Goal: Transaction & Acquisition: Purchase product/service

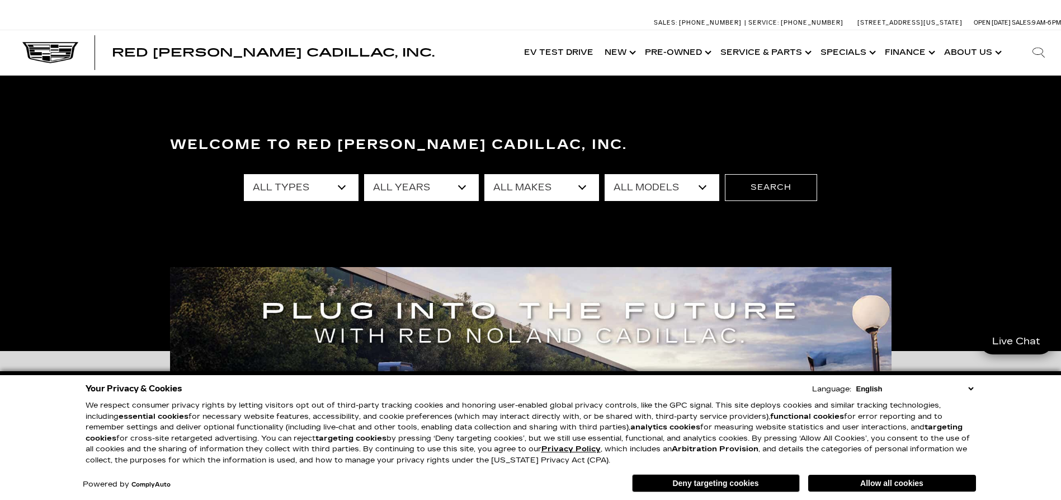
select select "New"
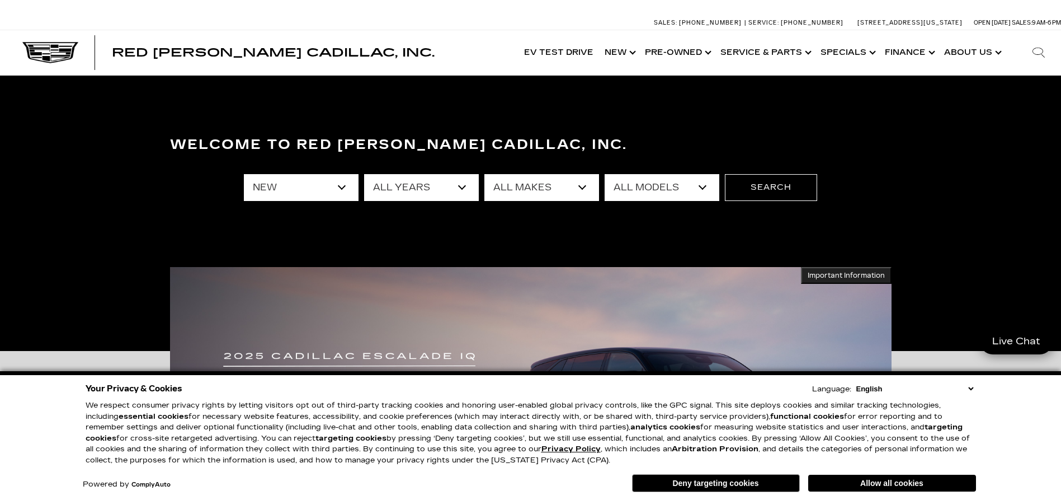
select select "2026"
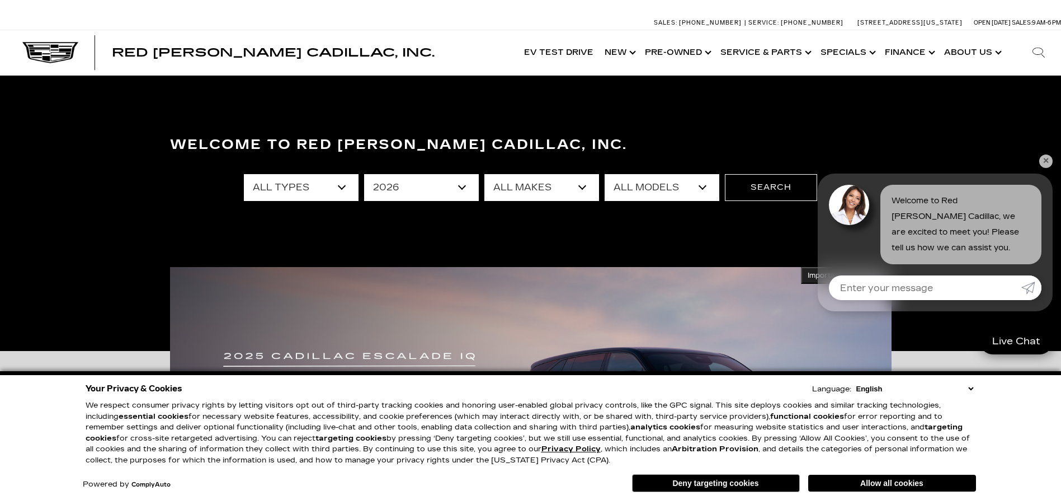
select select "Cadillac"
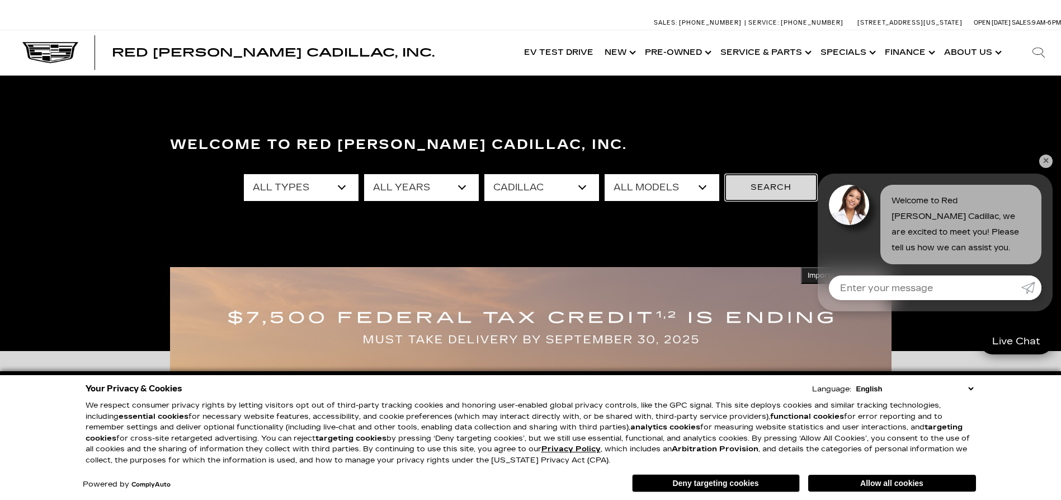
click at [769, 181] on button "Search" at bounding box center [771, 187] width 92 height 27
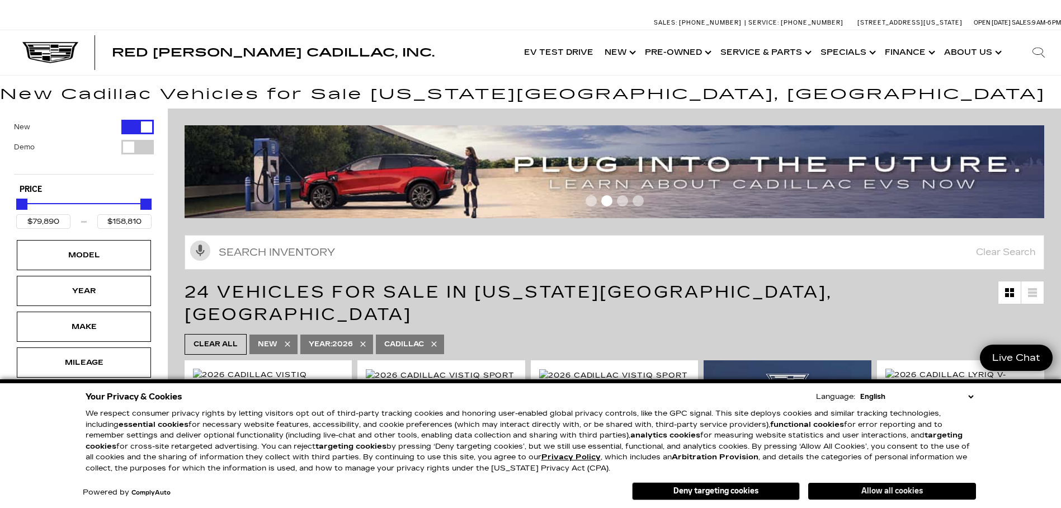
click at [899, 493] on button "Allow all cookies" at bounding box center [892, 491] width 168 height 17
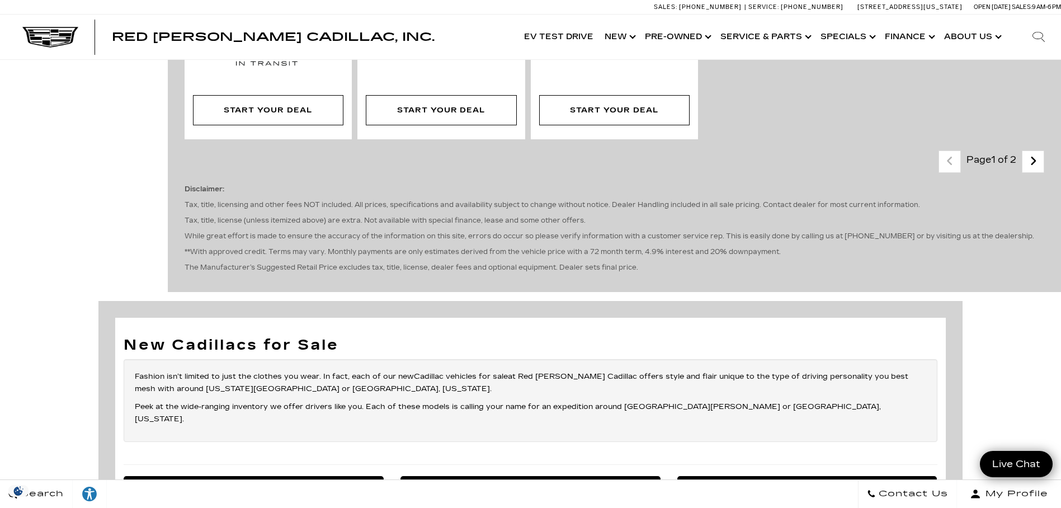
scroll to position [2853, 0]
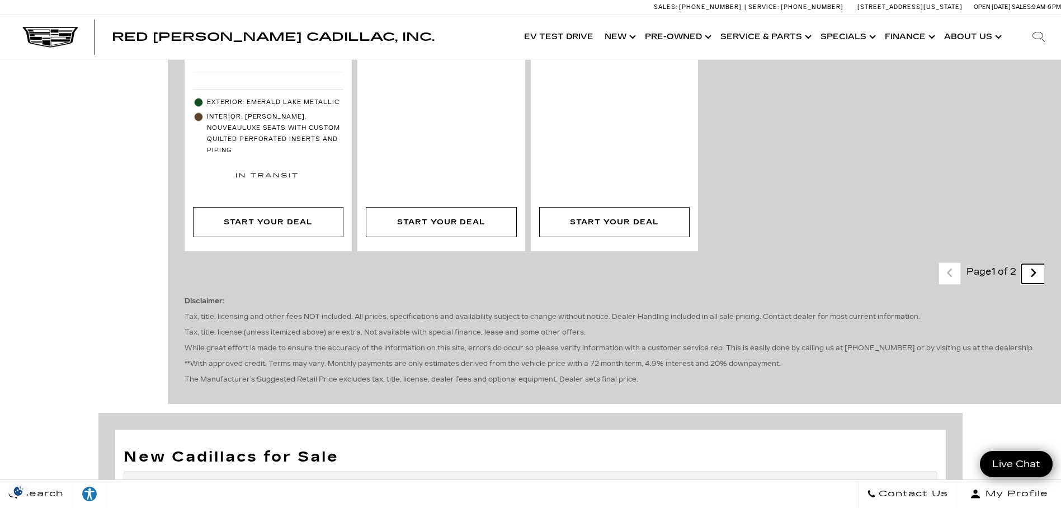
click at [1037, 264] on icon "next page" at bounding box center [1033, 273] width 7 height 18
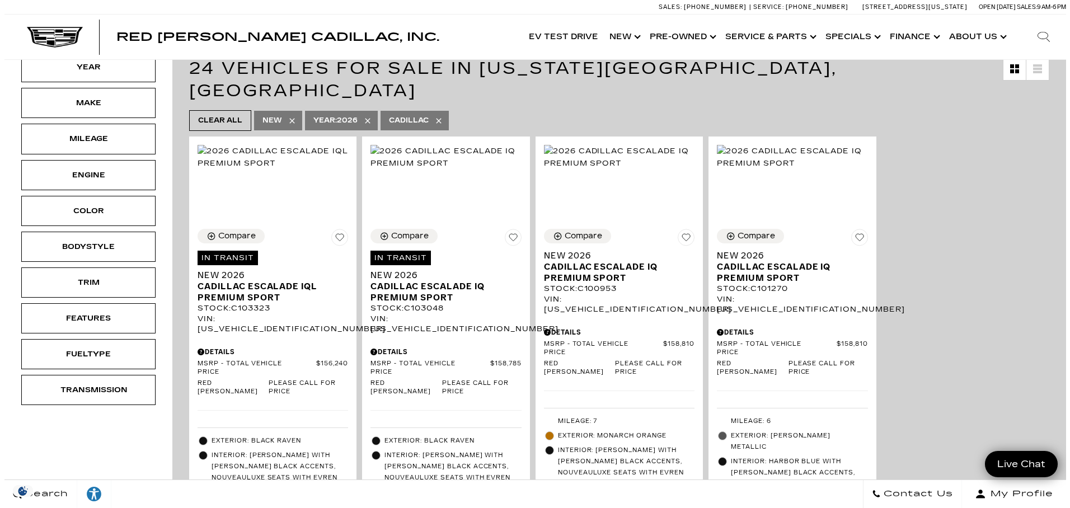
scroll to position [56, 0]
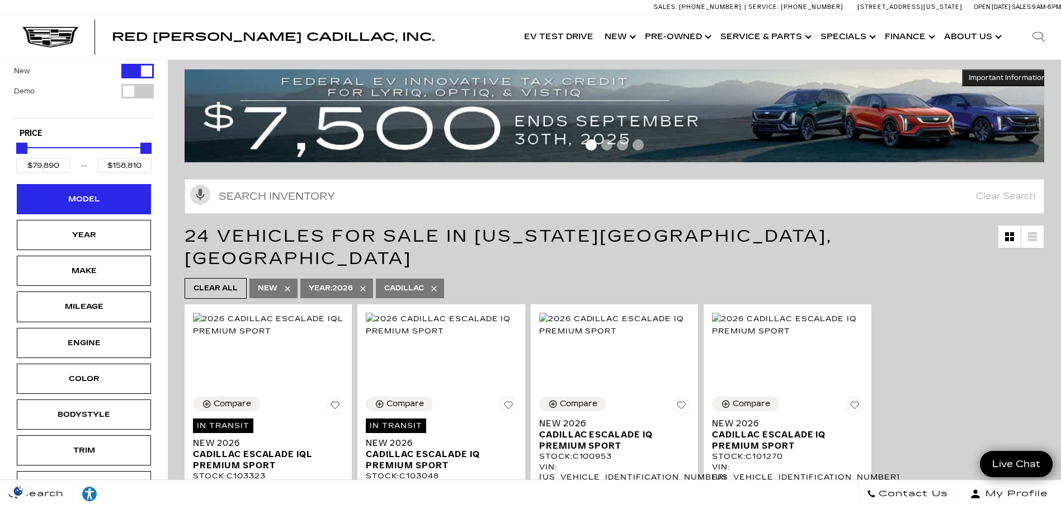
click at [58, 200] on div "Model" at bounding box center [84, 199] width 56 height 12
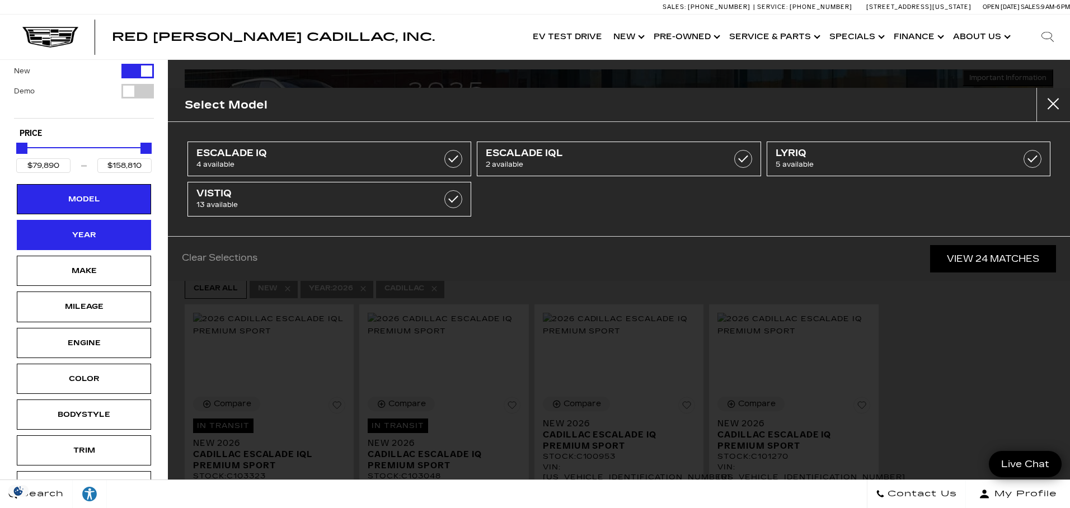
click at [91, 229] on div "Year" at bounding box center [84, 235] width 56 height 12
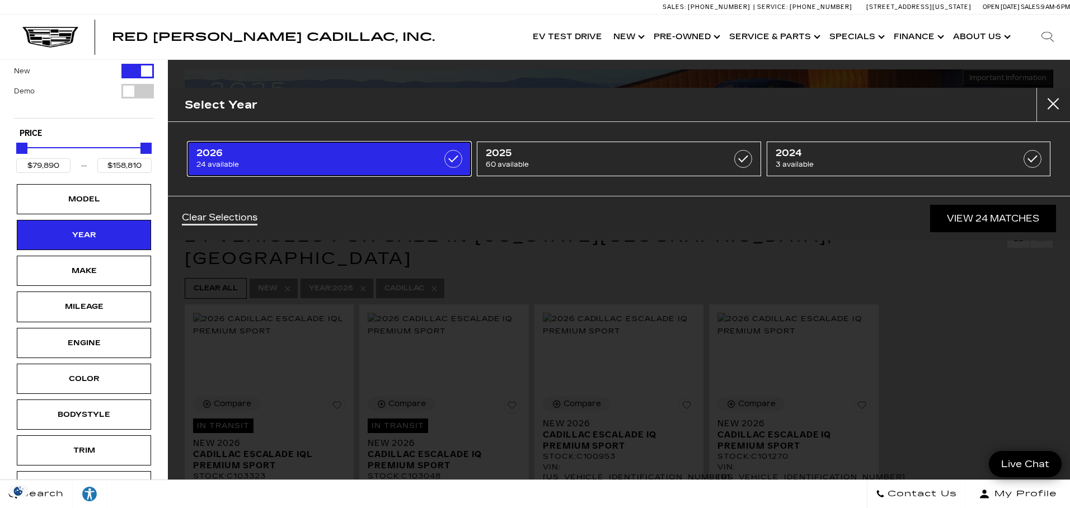
click at [458, 162] on label at bounding box center [453, 159] width 18 height 18
type input "$46,669"
checkbox input "false"
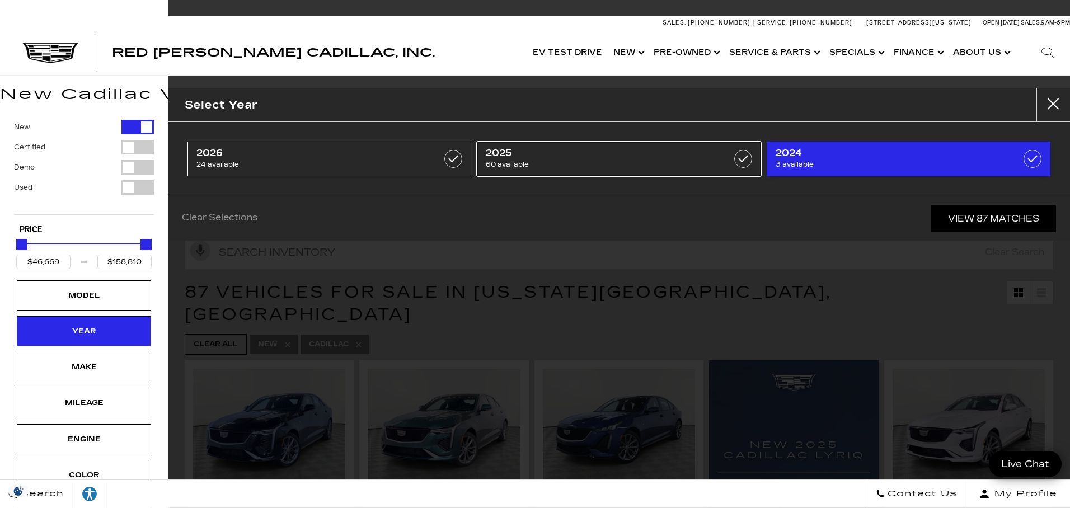
click at [744, 158] on label at bounding box center [743, 159] width 18 height 18
click at [1034, 157] on label at bounding box center [1032, 159] width 18 height 18
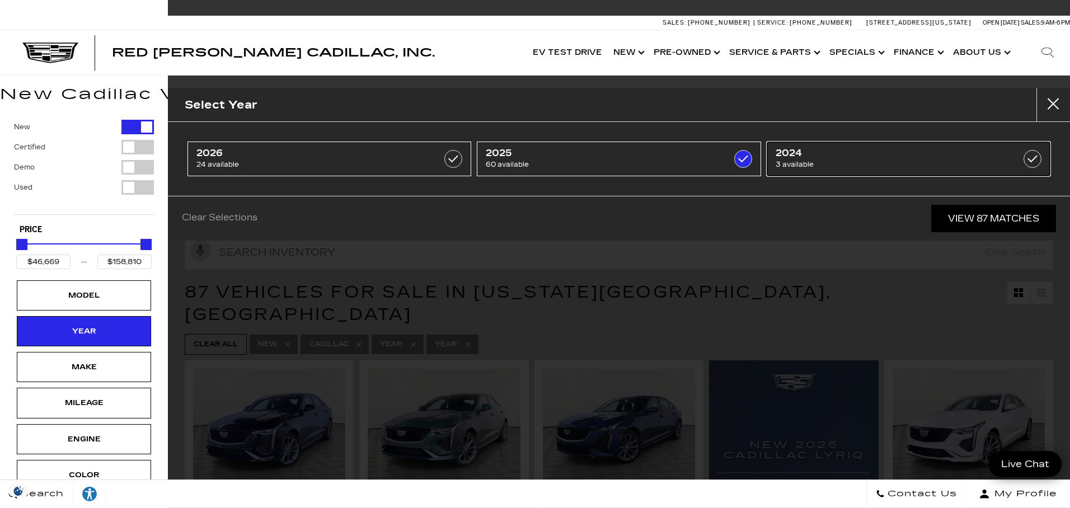
type input "$49,360"
type input "$152,485"
checkbox input "true"
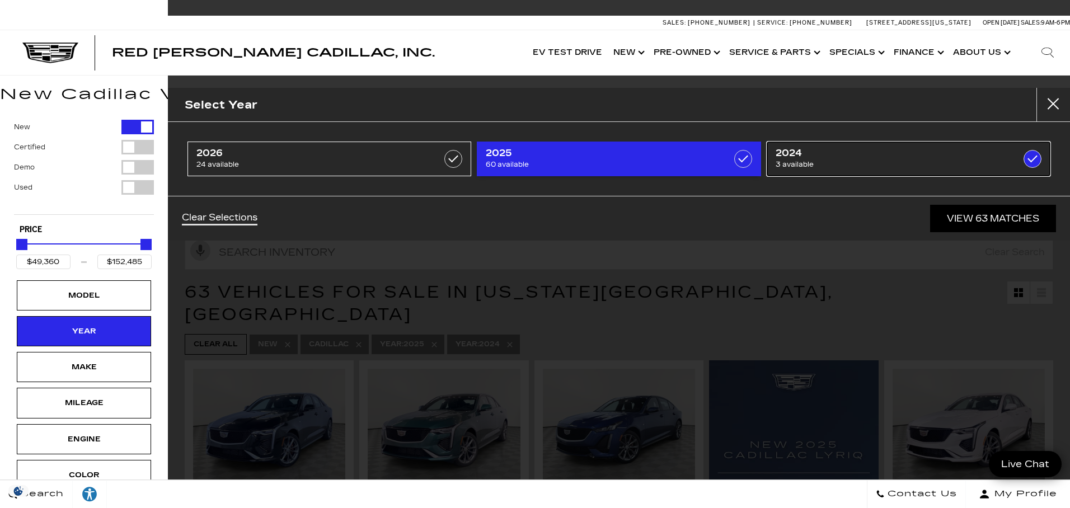
type input "$46,669"
checkbox input "true"
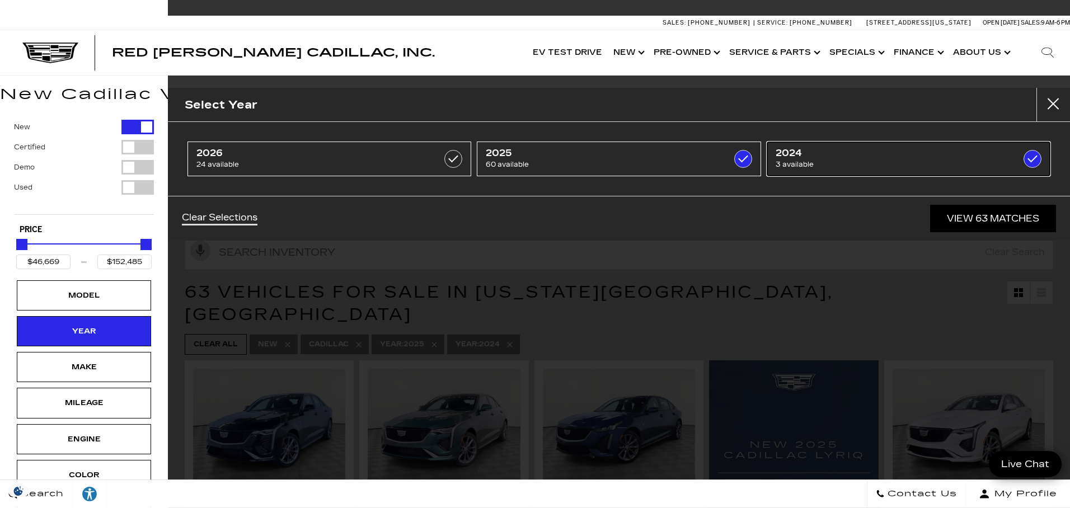
click at [1030, 160] on label at bounding box center [1032, 159] width 18 height 18
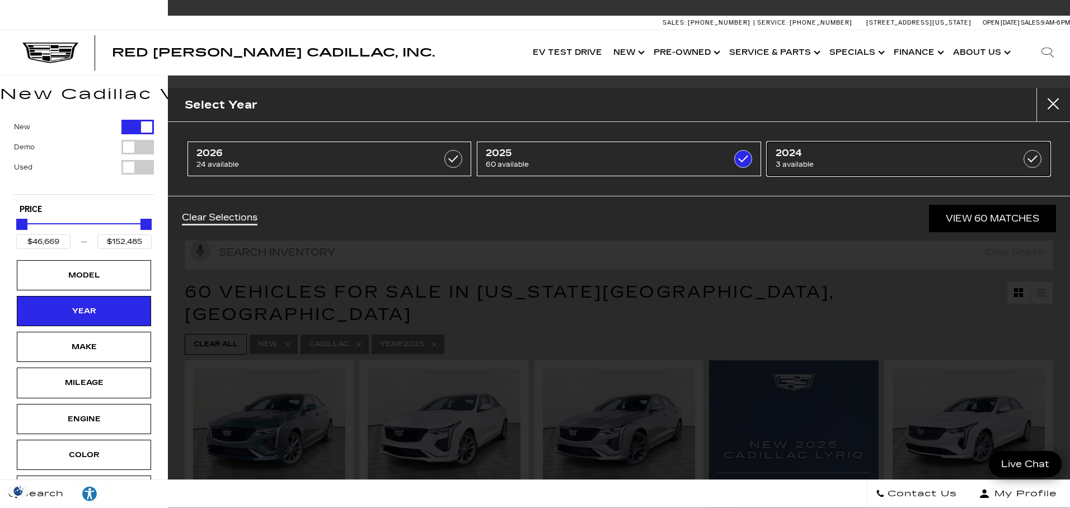
type input "$49,360"
checkbox input "false"
click at [93, 277] on div "Model" at bounding box center [84, 275] width 56 height 12
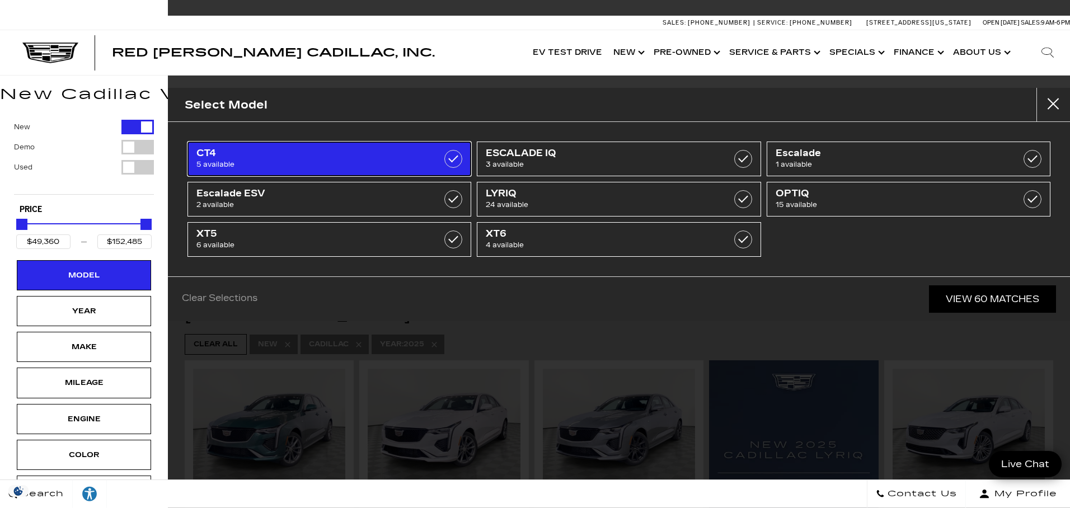
click at [453, 160] on label at bounding box center [453, 159] width 18 height 18
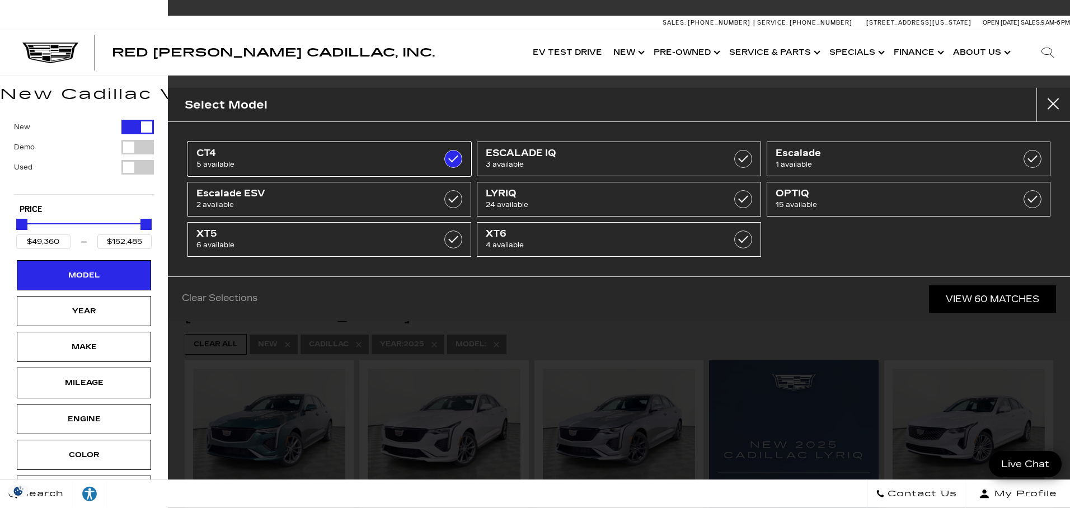
type input "$53,735"
checkbox input "true"
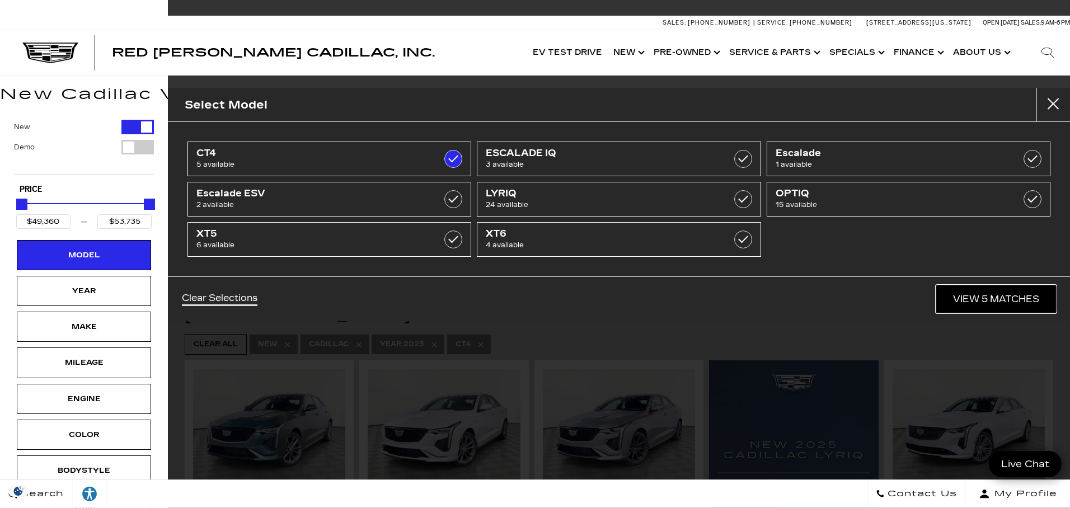
click at [992, 299] on link "View 5 Matches" at bounding box center [996, 298] width 120 height 27
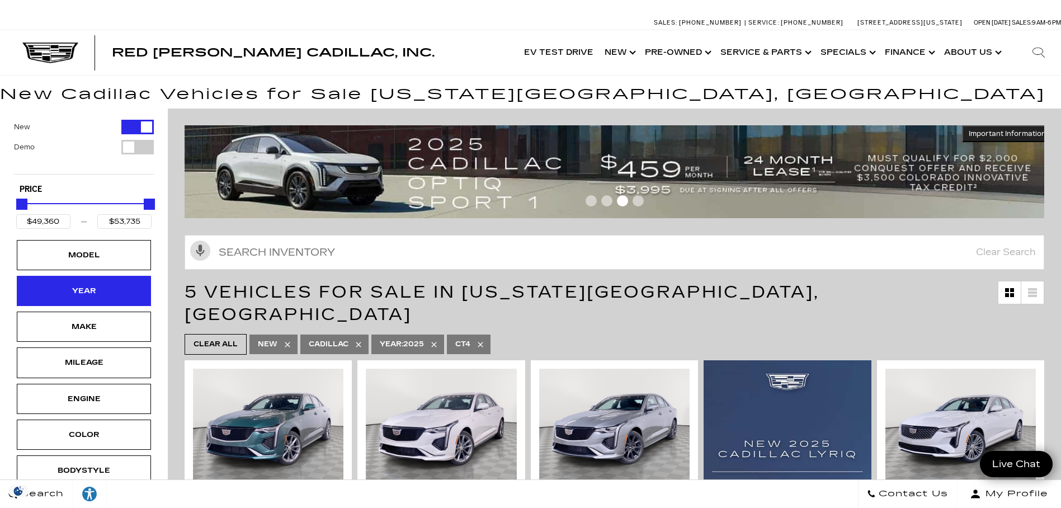
click at [107, 289] on div "Year" at bounding box center [84, 291] width 56 height 12
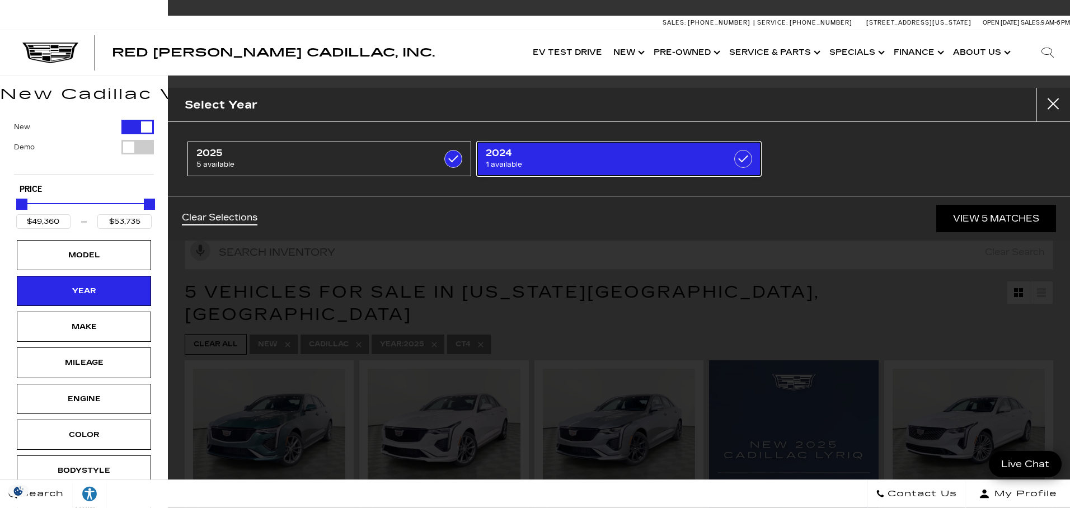
click at [745, 157] on label at bounding box center [743, 159] width 18 height 18
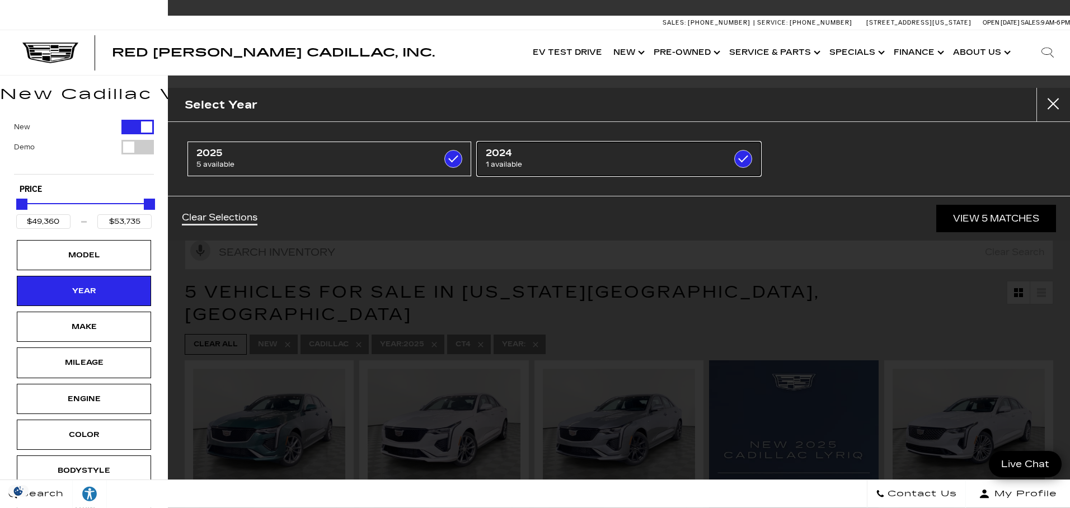
type input "$46,669"
checkbox input "true"
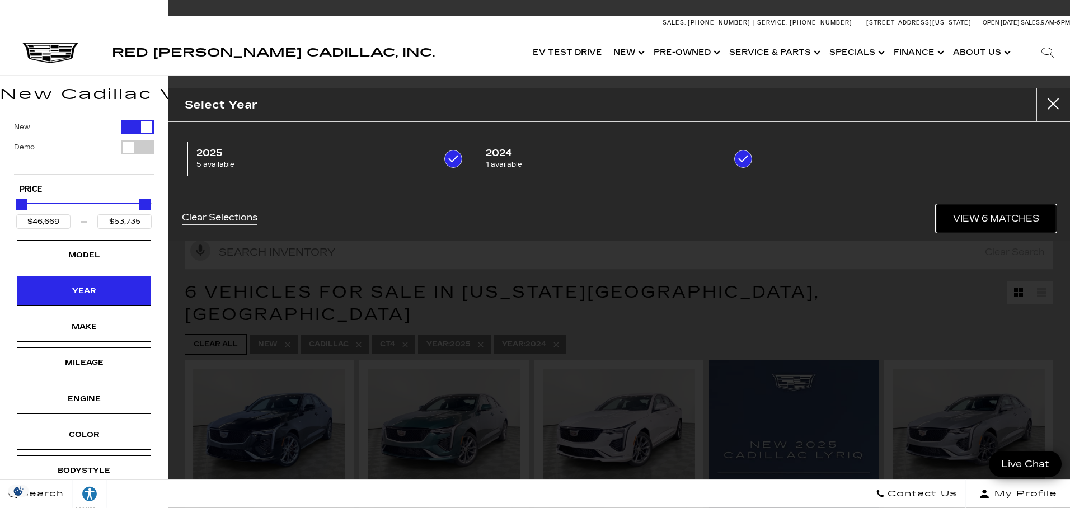
click at [983, 215] on link "View 6 Matches" at bounding box center [996, 218] width 120 height 27
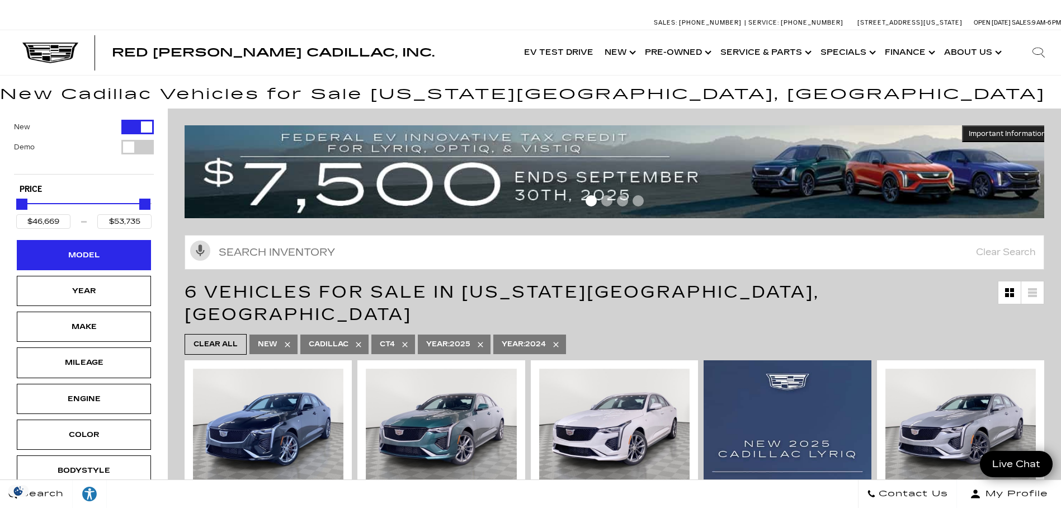
click at [104, 262] on div "Model" at bounding box center [84, 255] width 134 height 30
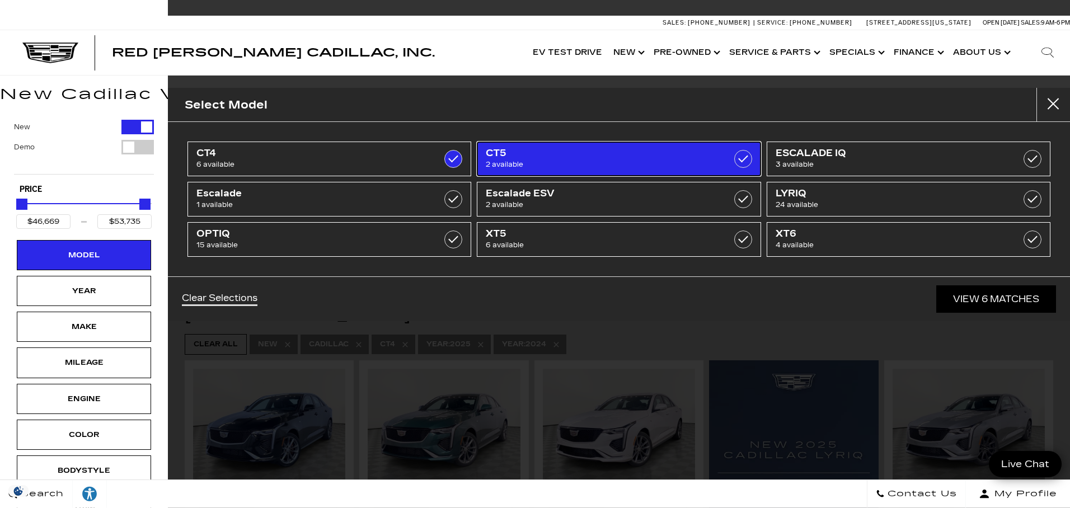
click at [745, 157] on label at bounding box center [743, 159] width 18 height 18
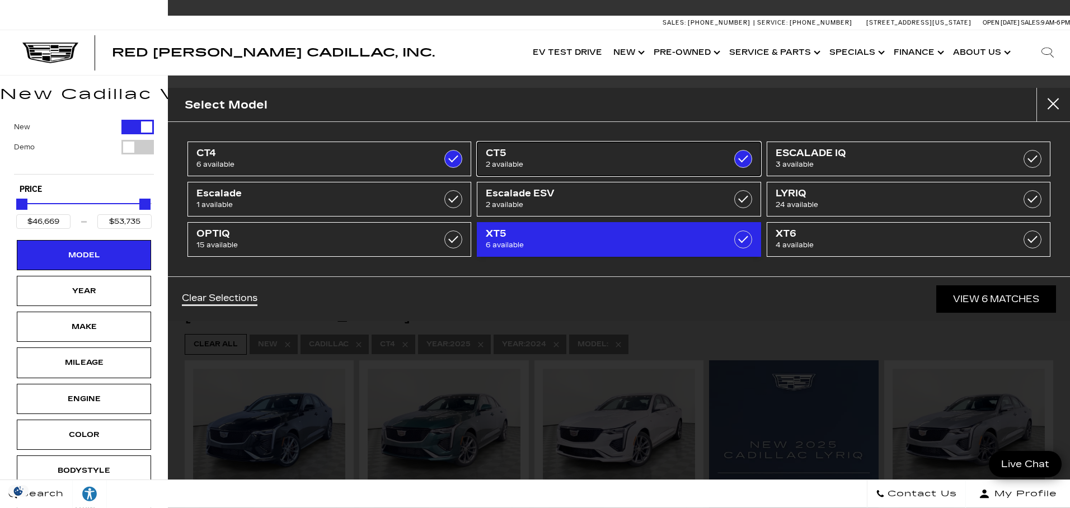
checkbox input "true"
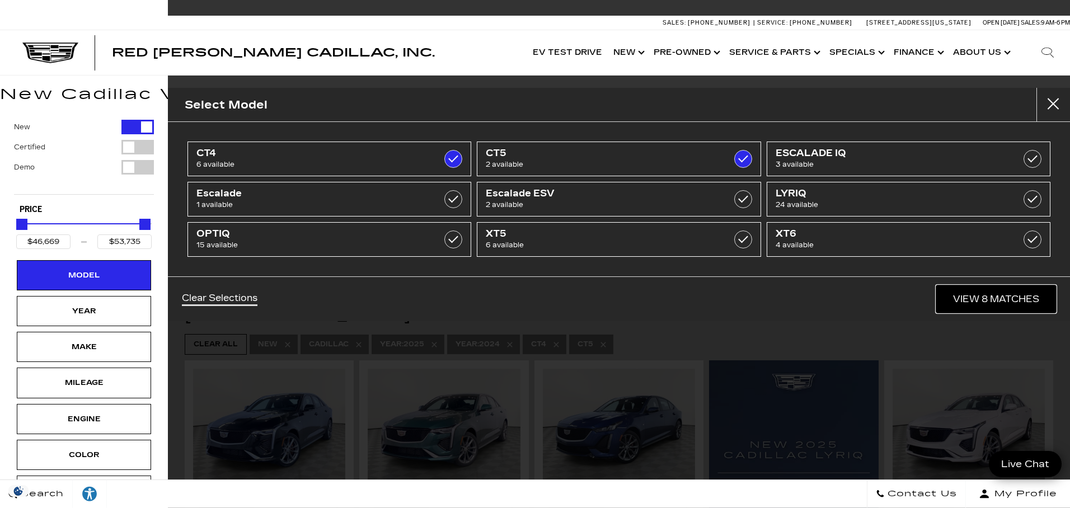
click at [987, 299] on link "View 8 Matches" at bounding box center [996, 298] width 120 height 27
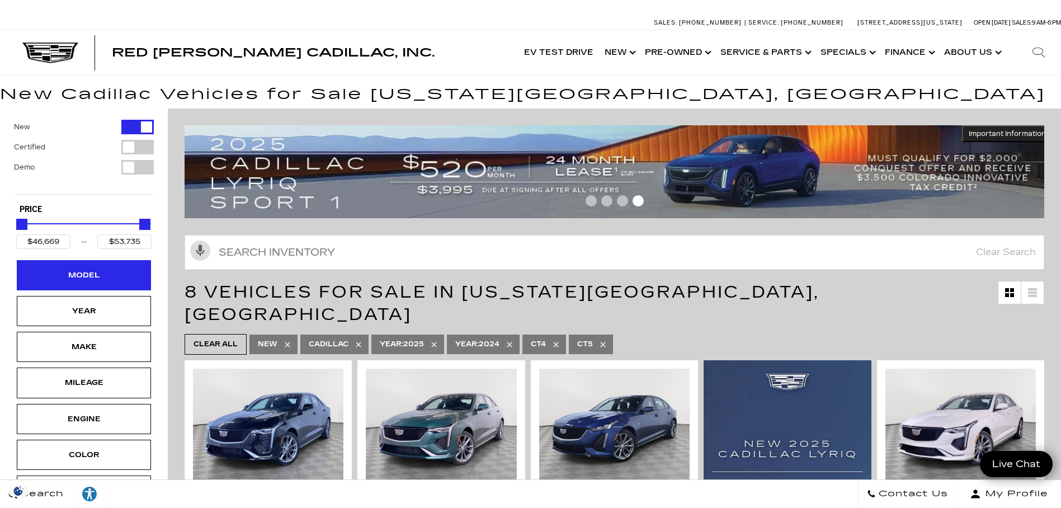
click at [95, 271] on div "Model" at bounding box center [84, 275] width 56 height 12
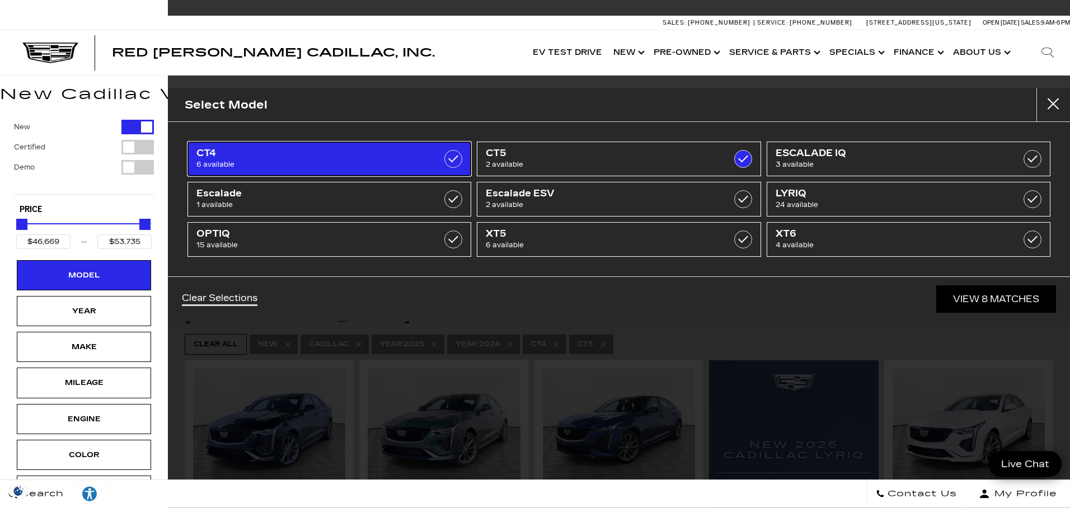
click at [451, 156] on label at bounding box center [453, 159] width 18 height 18
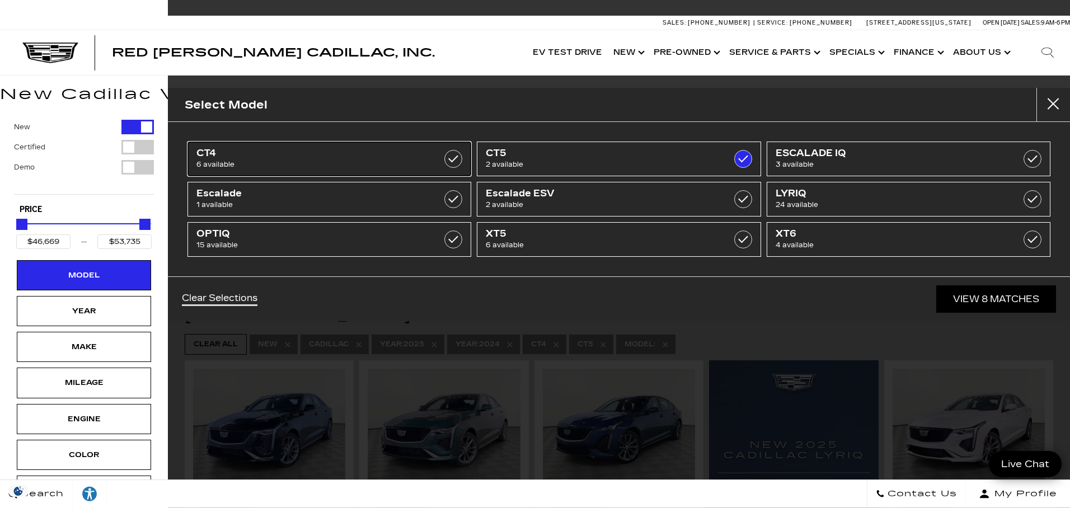
type input "$50,467"
type input "$53,489"
checkbox input "false"
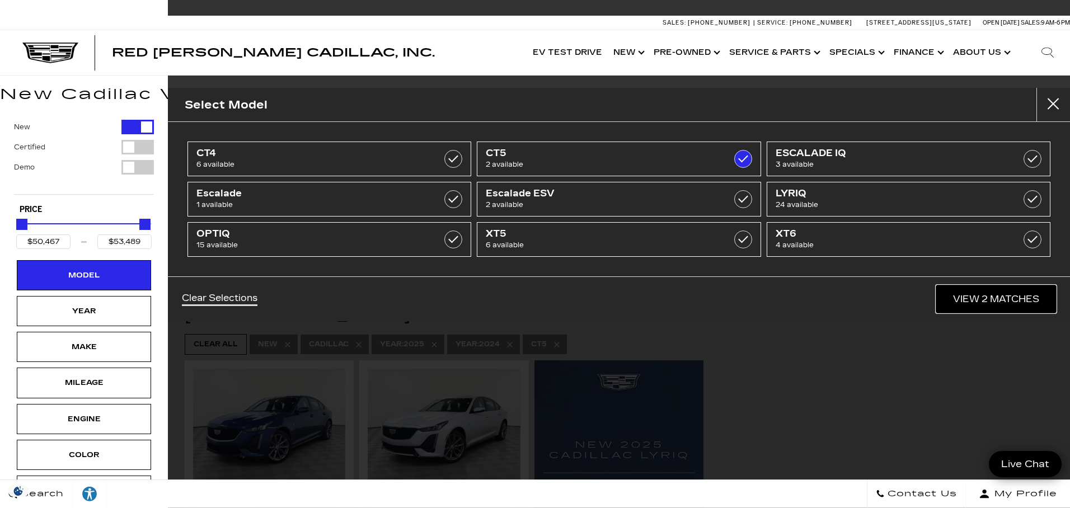
click at [986, 301] on link "View 2 Matches" at bounding box center [996, 298] width 120 height 27
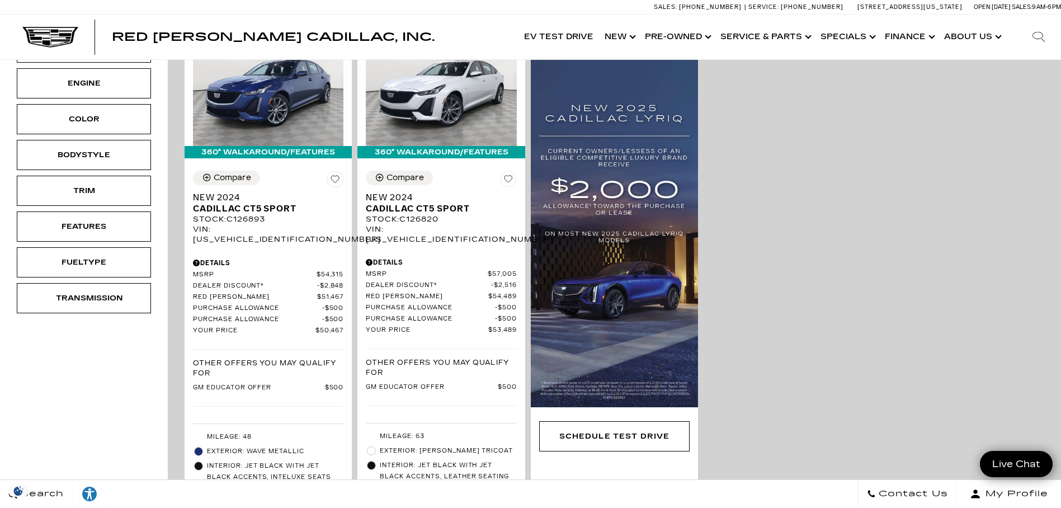
scroll to position [56, 0]
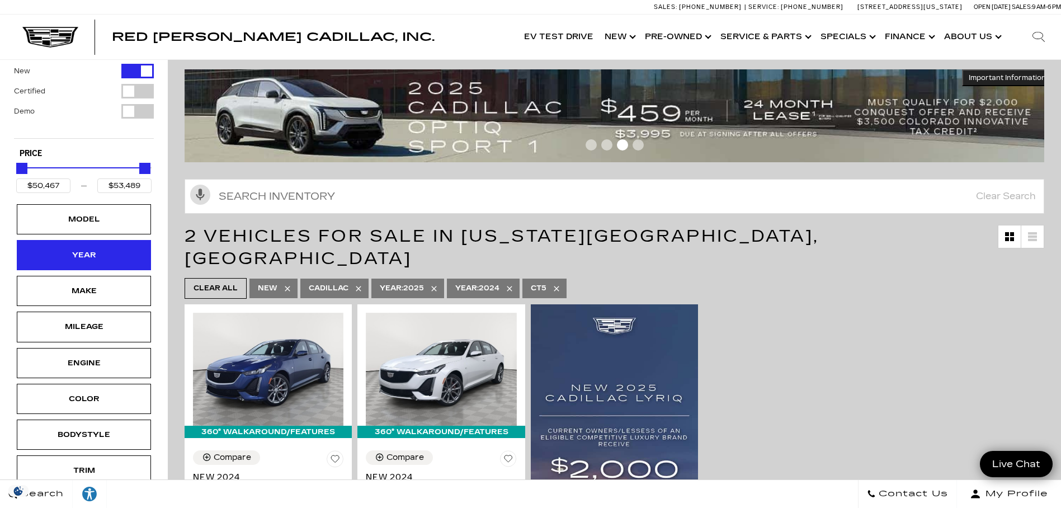
click at [93, 251] on div "Year" at bounding box center [84, 255] width 56 height 12
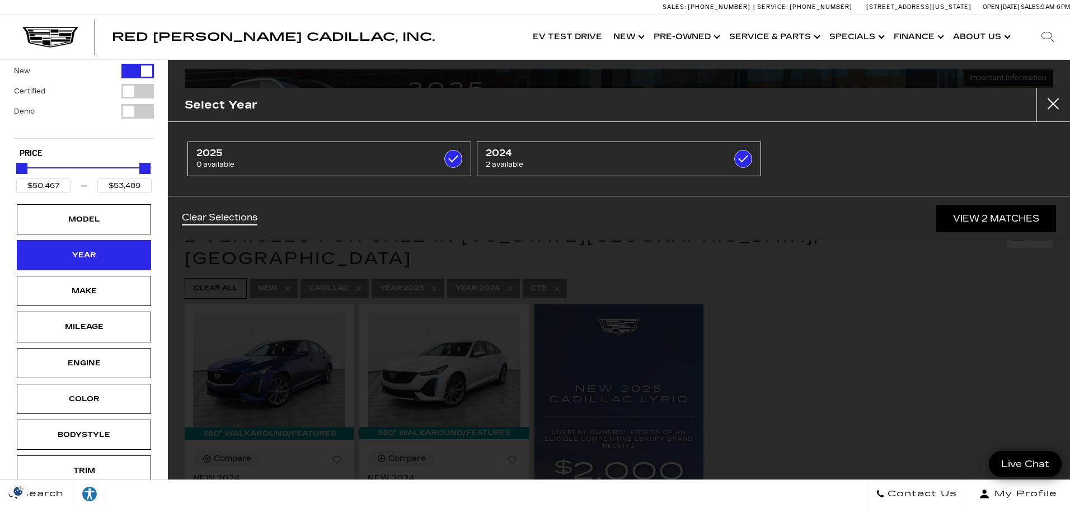
click at [93, 251] on div "Year" at bounding box center [84, 255] width 56 height 12
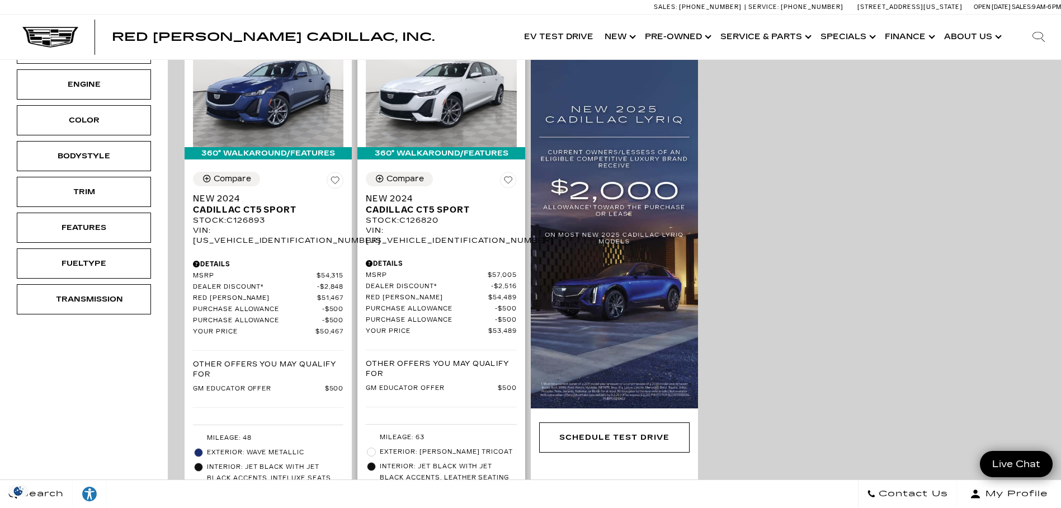
scroll to position [280, 0]
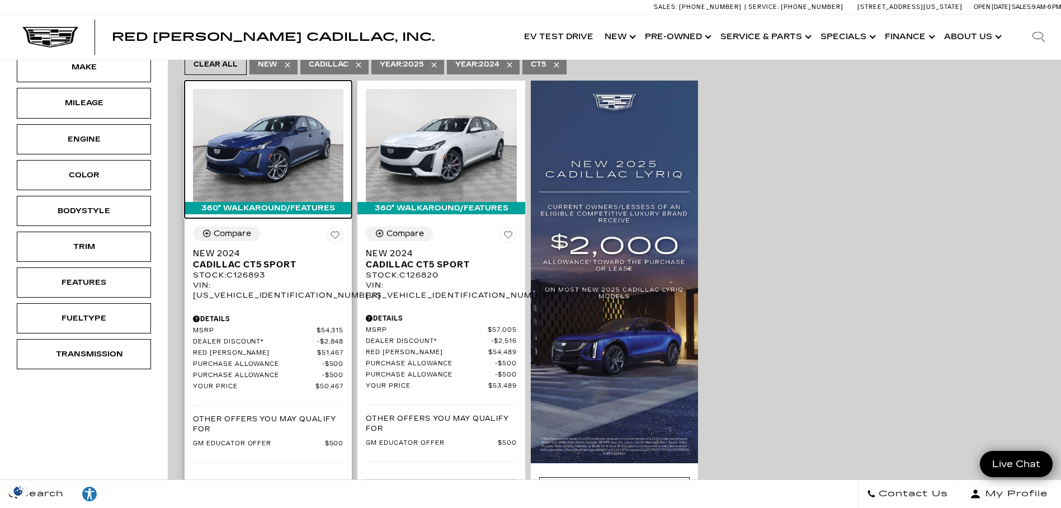
click at [289, 144] on img at bounding box center [268, 145] width 150 height 113
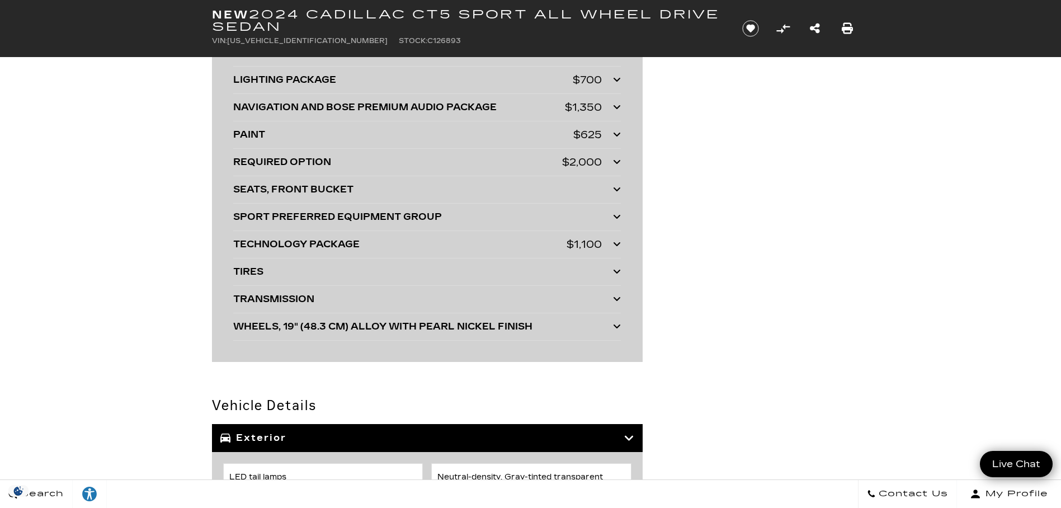
scroll to position [3068, 0]
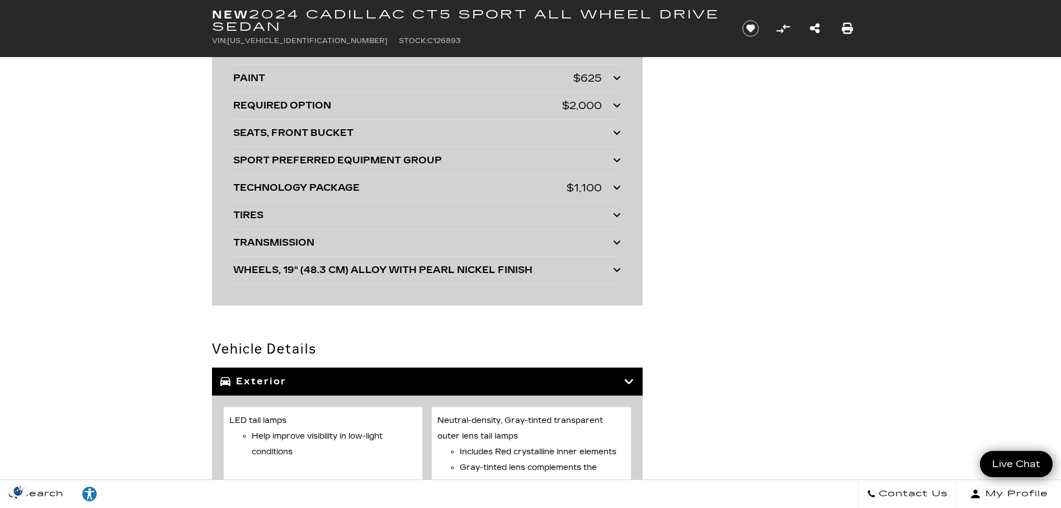
click at [616, 106] on icon at bounding box center [617, 105] width 8 height 9
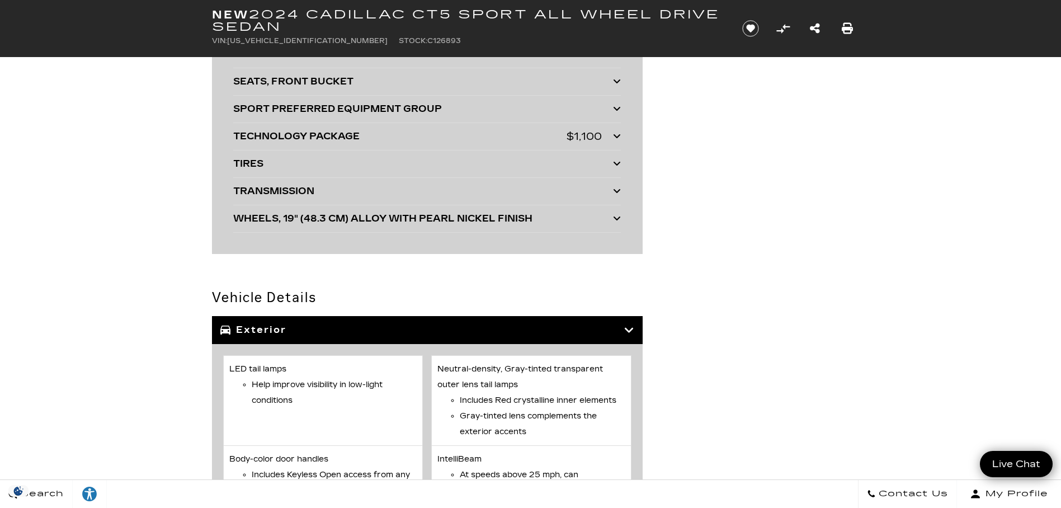
scroll to position [3182, 0]
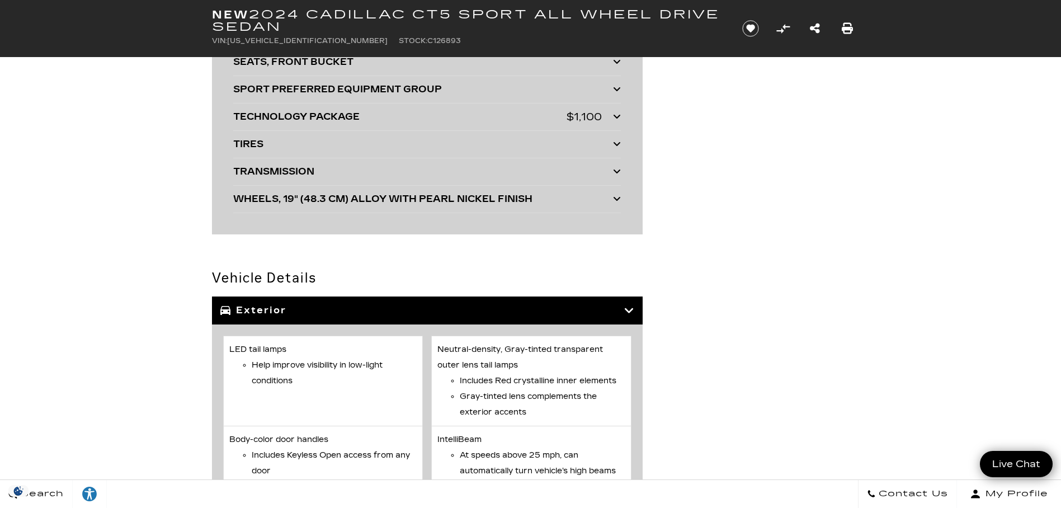
click at [618, 116] on icon at bounding box center [617, 116] width 8 height 9
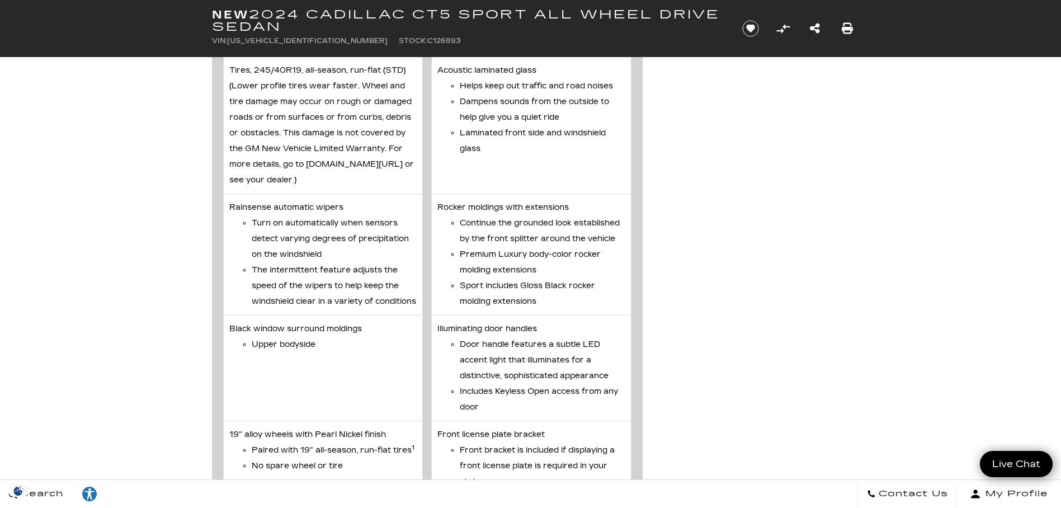
scroll to position [0, 0]
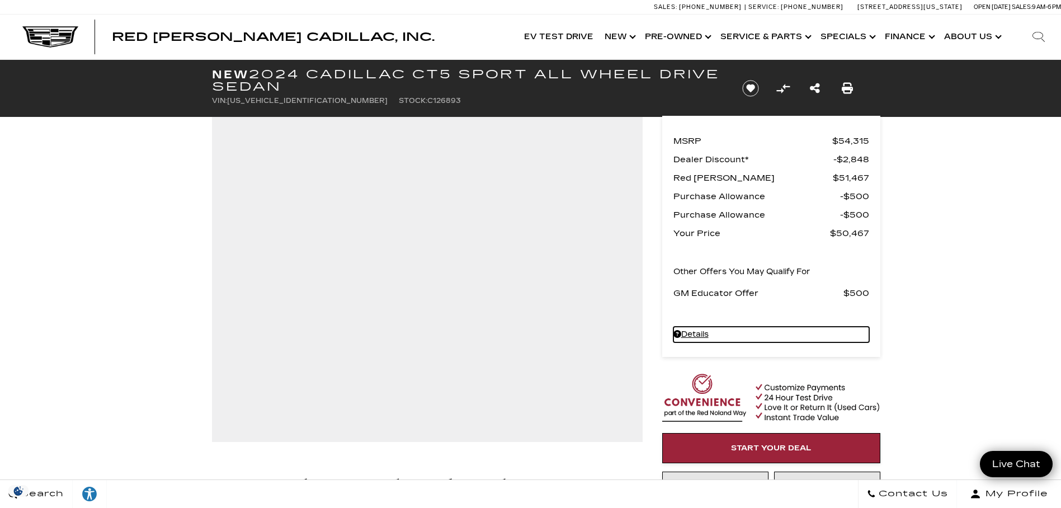
click at [677, 333] on icon at bounding box center [677, 334] width 8 height 8
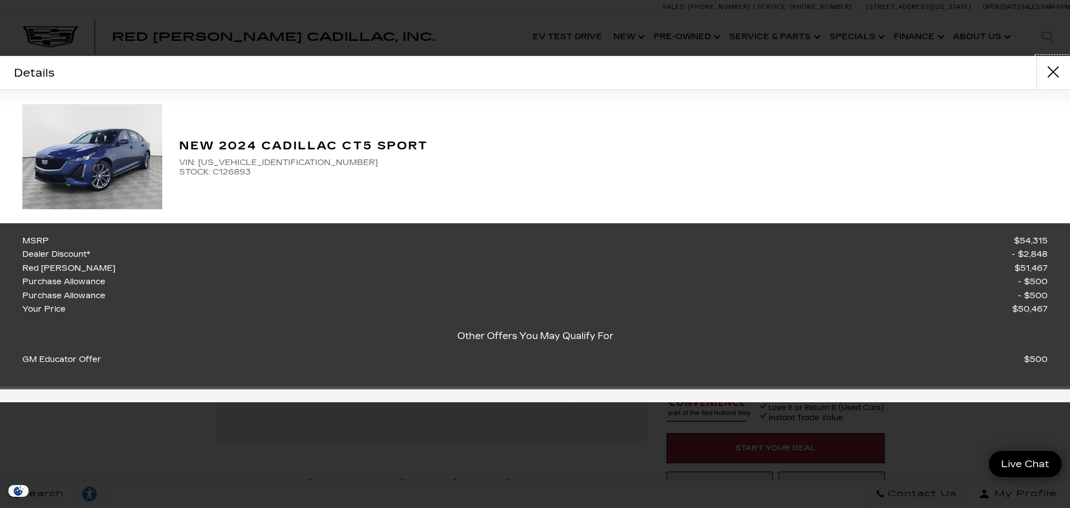
click at [1052, 69] on button "close" at bounding box center [1053, 73] width 34 height 34
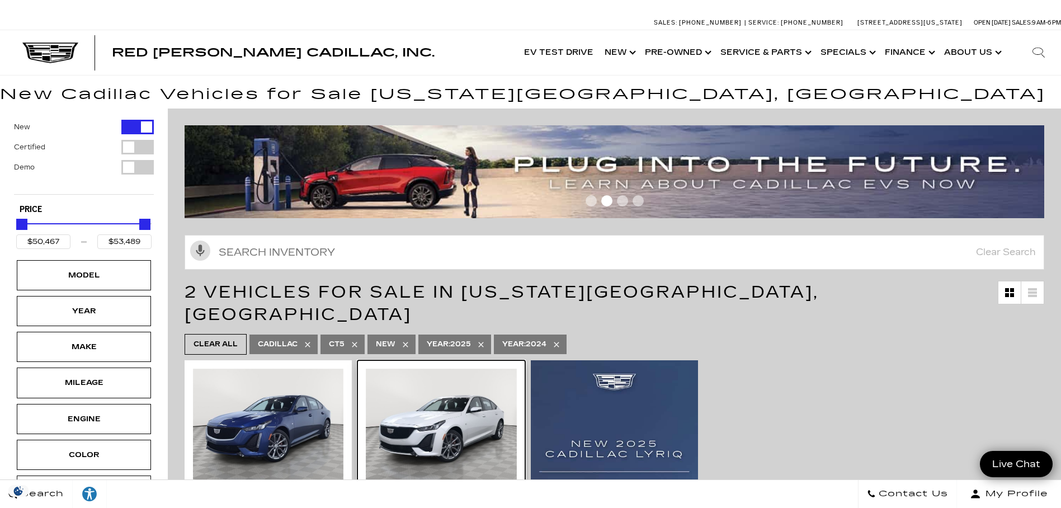
click at [432, 403] on img at bounding box center [441, 425] width 150 height 113
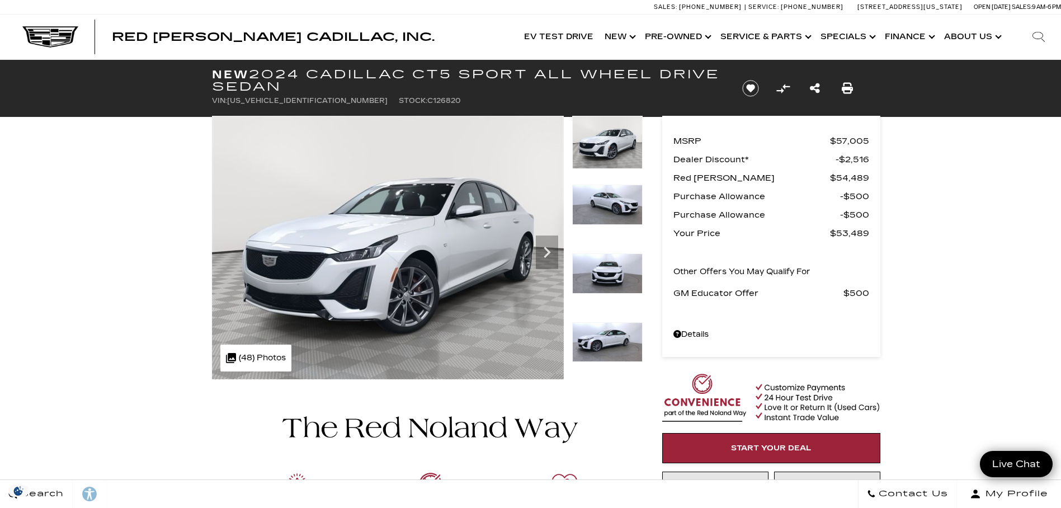
click at [623, 143] on img at bounding box center [607, 142] width 70 height 53
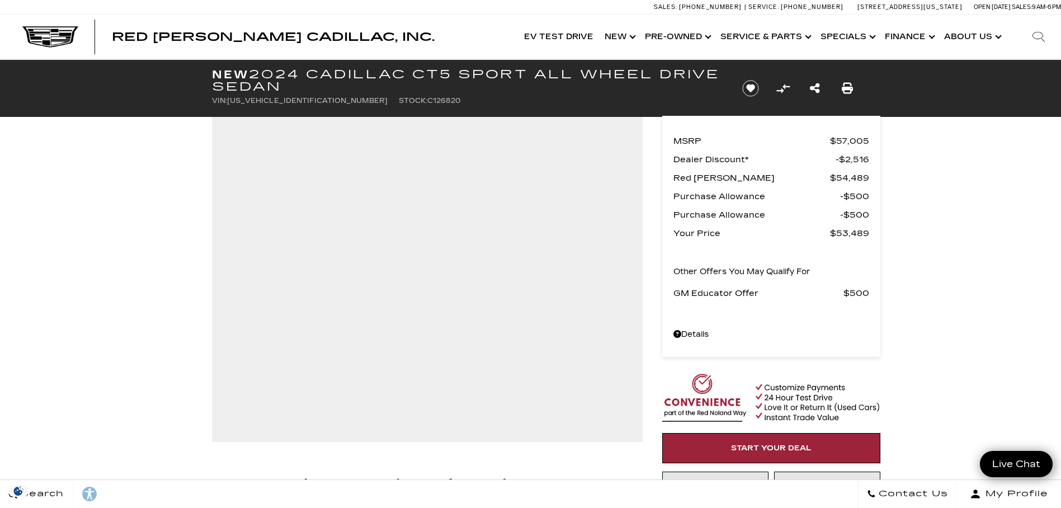
click at [0, 0] on img at bounding box center [0, 0] width 0 height 0
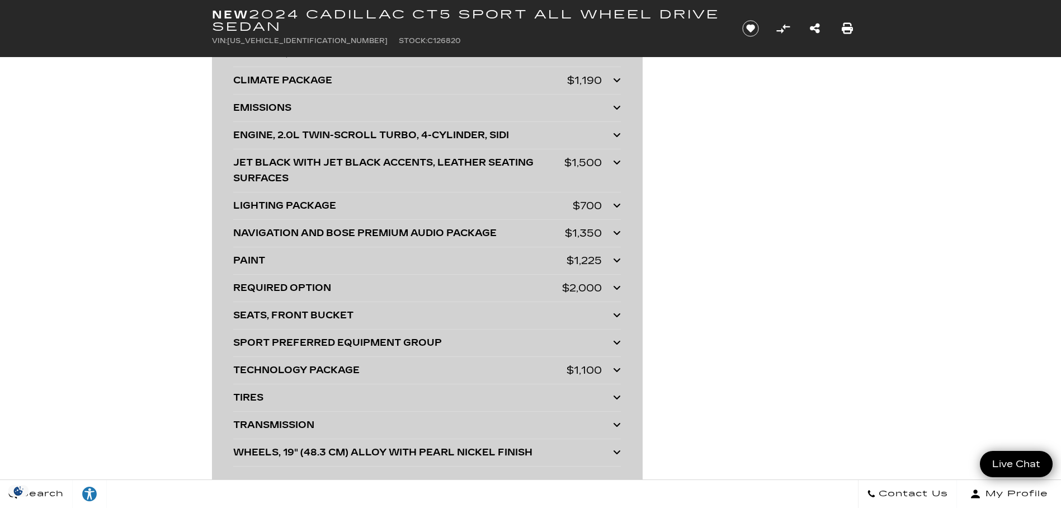
scroll to position [3011, 0]
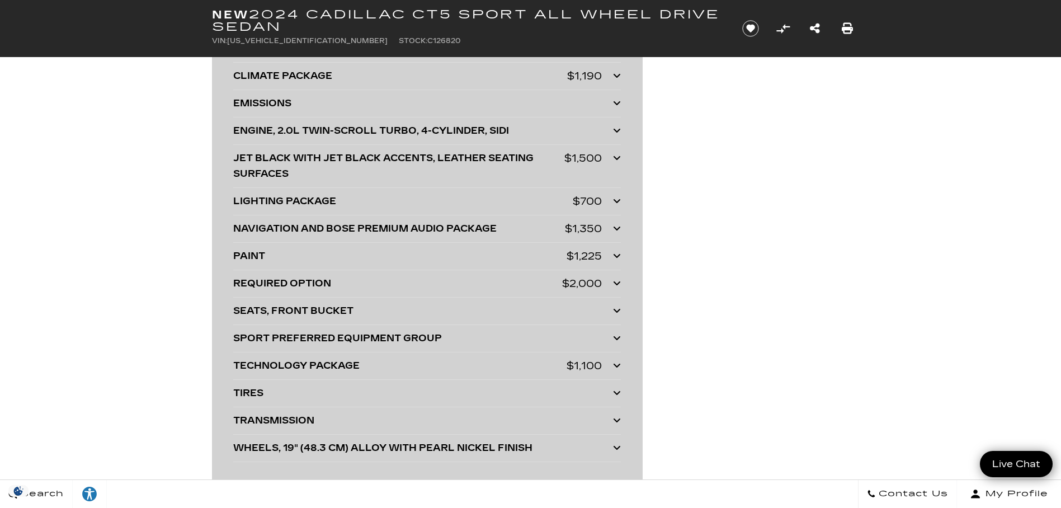
click at [618, 77] on icon at bounding box center [617, 75] width 8 height 9
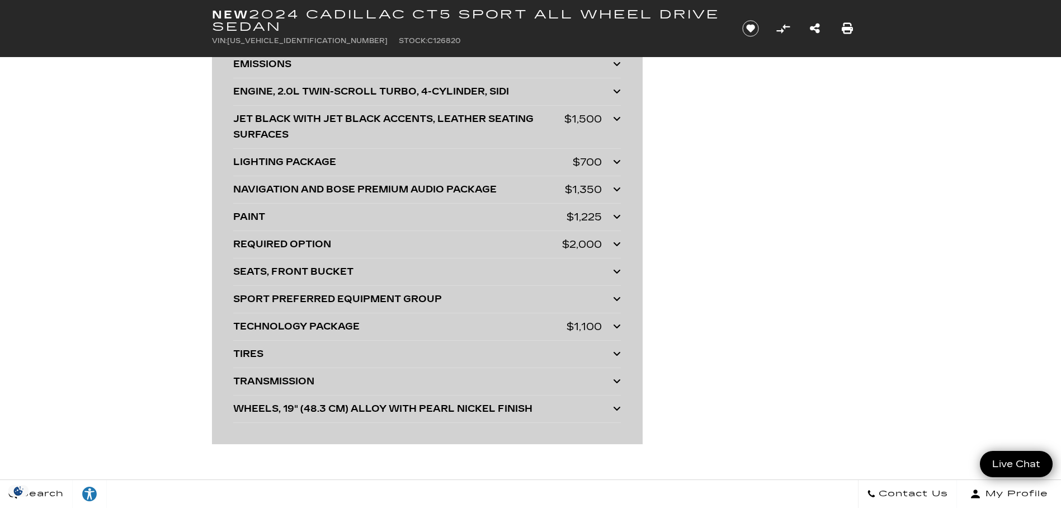
scroll to position [3181, 0]
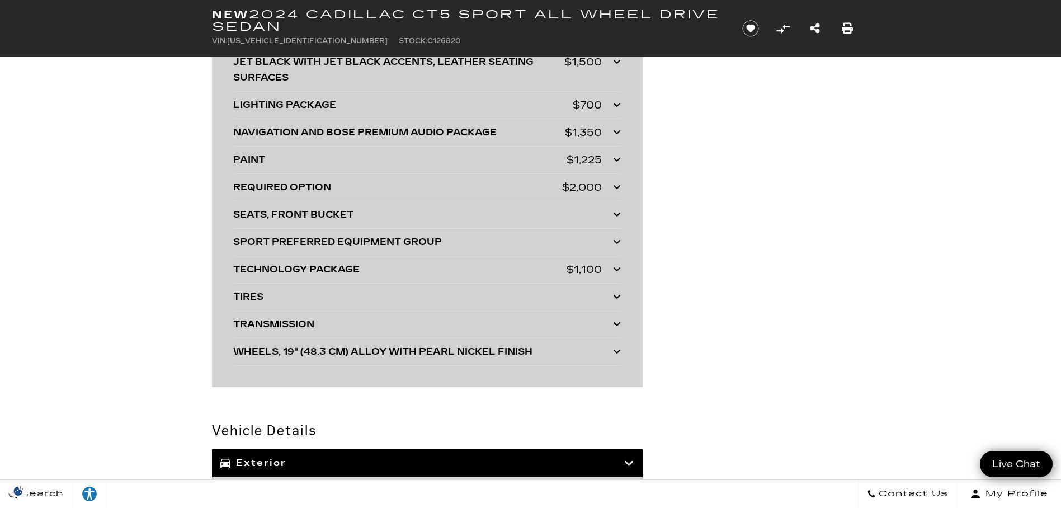
click at [614, 128] on icon at bounding box center [617, 132] width 8 height 9
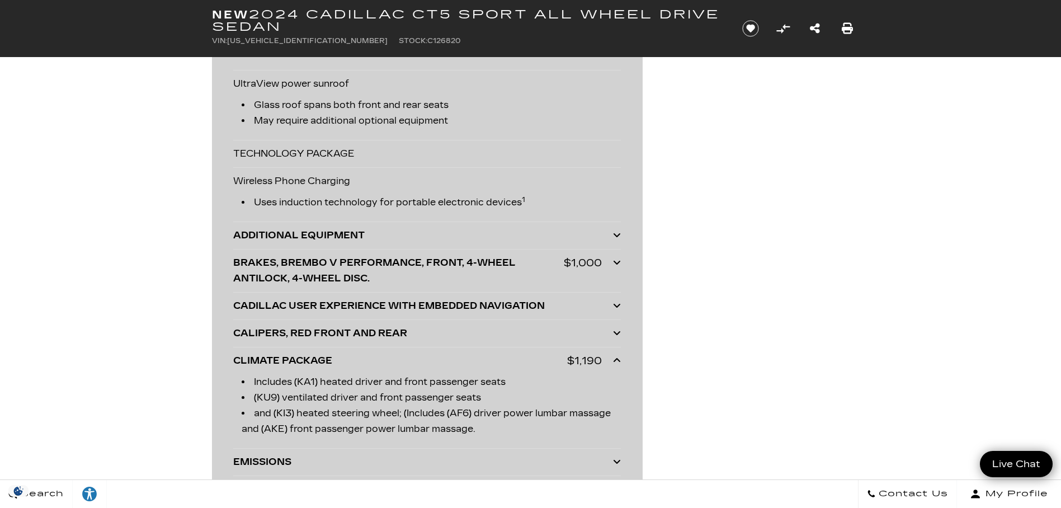
scroll to position [0, 0]
